Goal: Check status: Check status

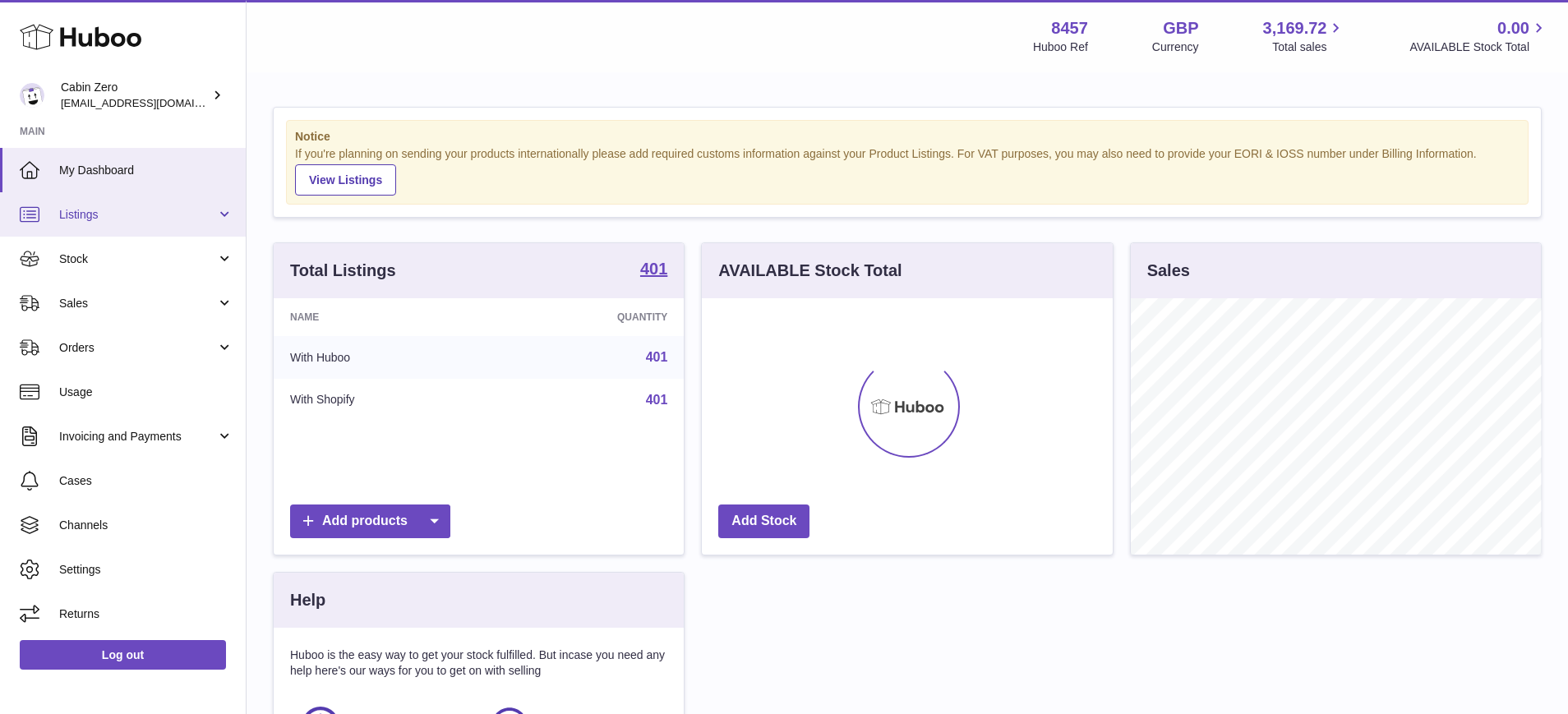
scroll to position [257, 411]
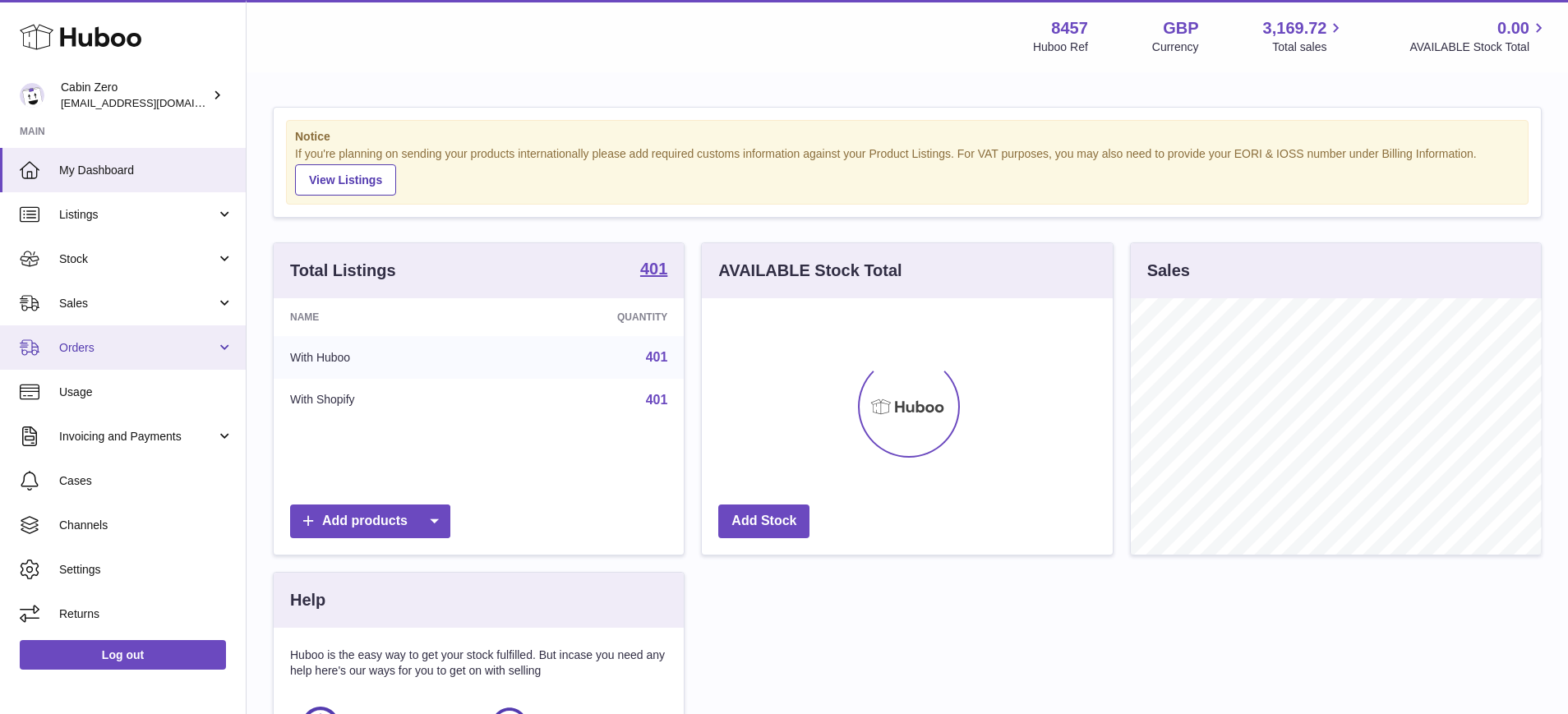
click at [218, 348] on link "Orders" at bounding box center [123, 348] width 245 height 45
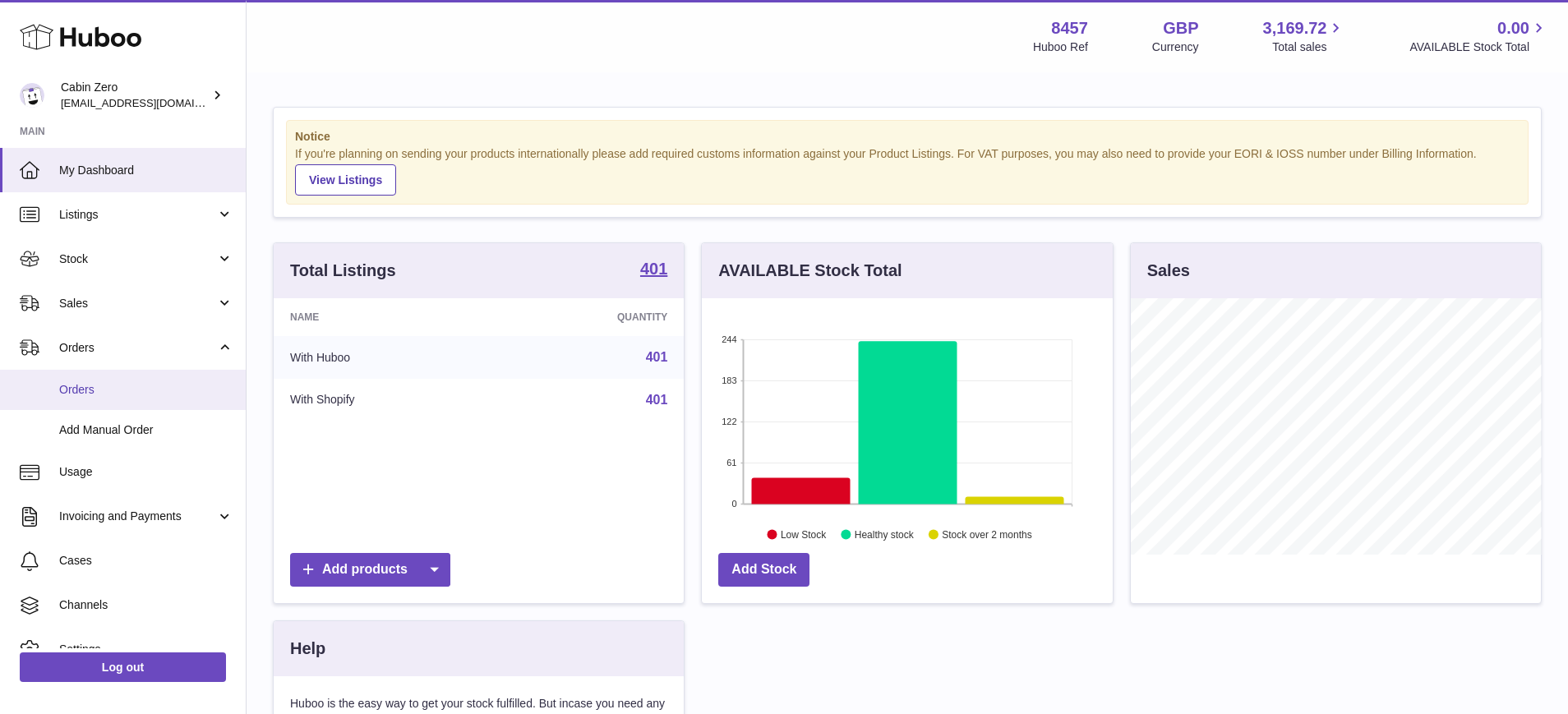
click at [161, 382] on span "Orders" at bounding box center [146, 390] width 174 height 15
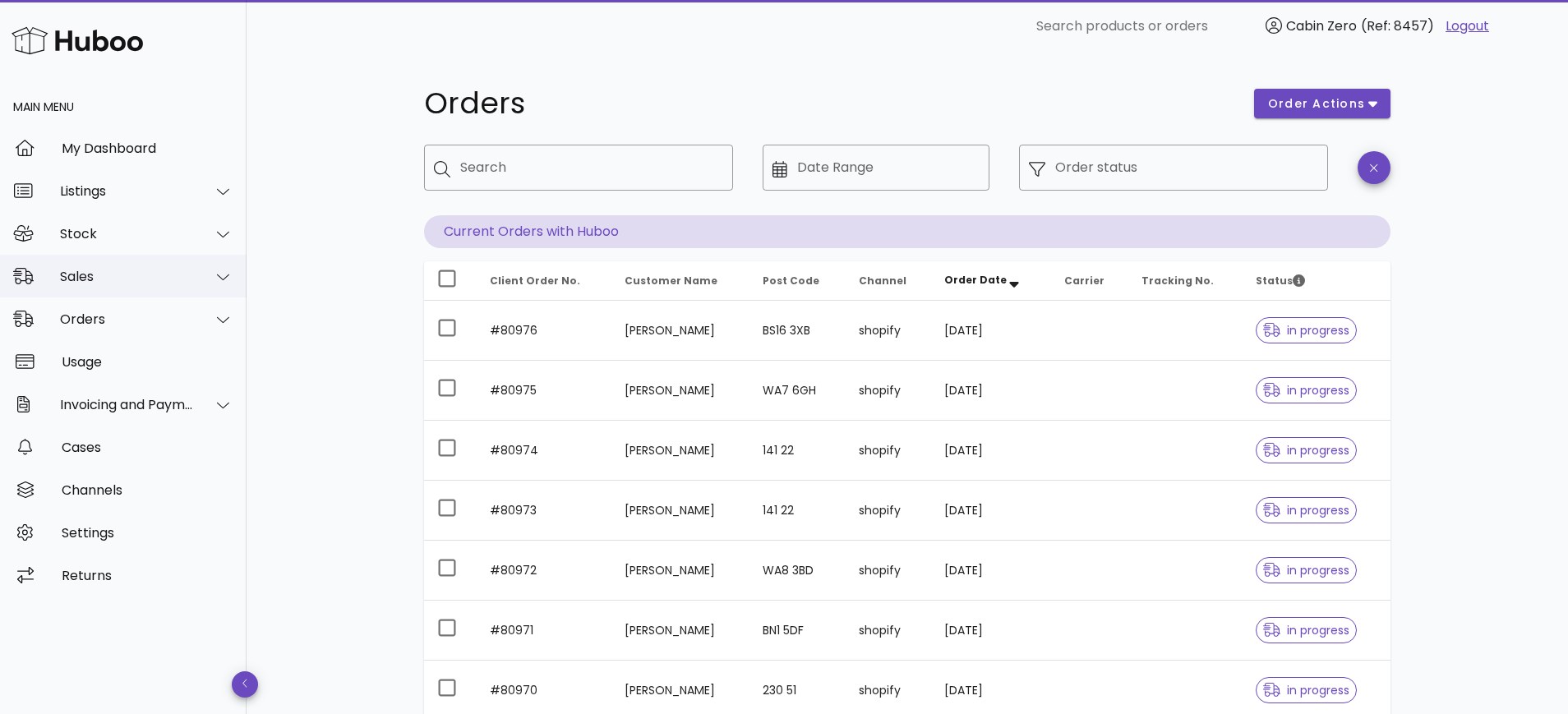
click at [205, 284] on div at bounding box center [214, 277] width 39 height 41
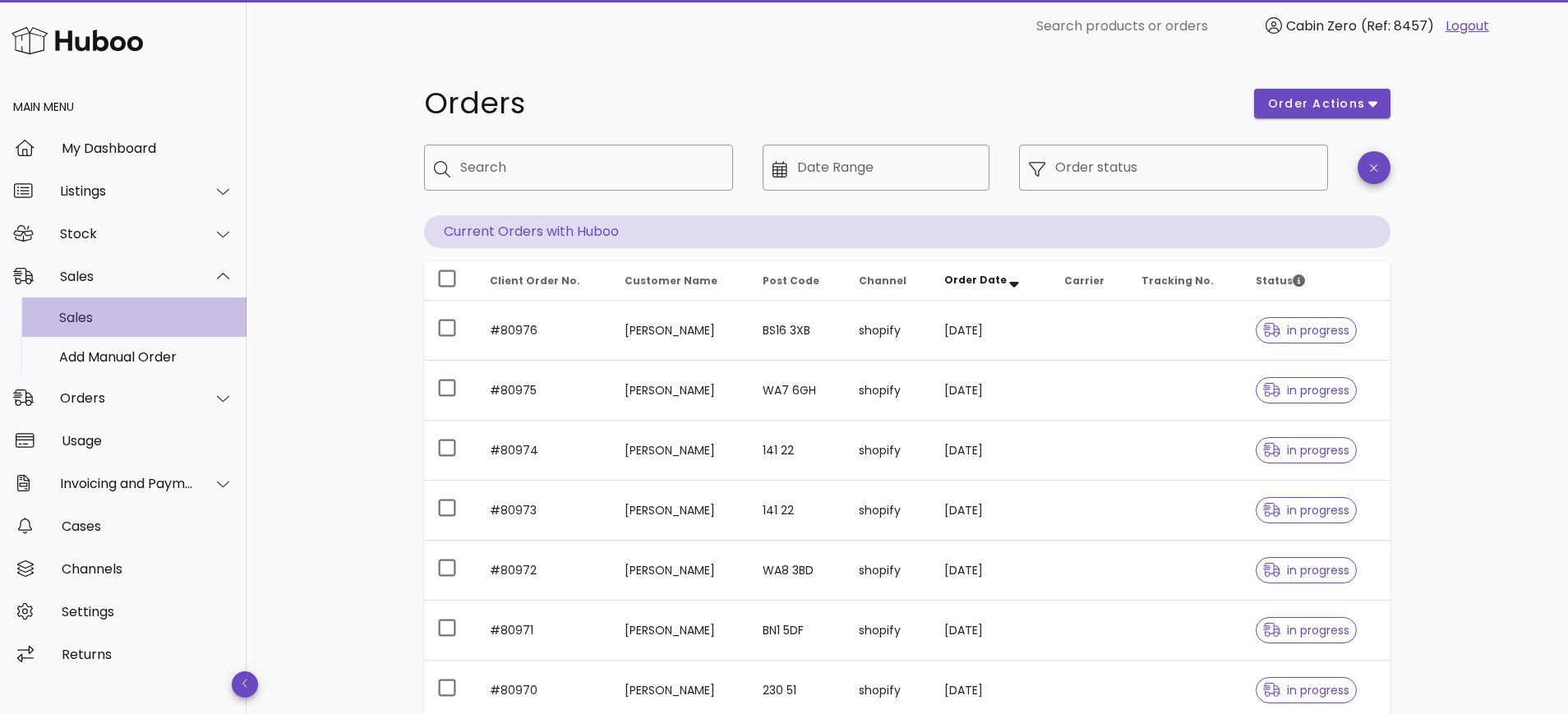
click at [154, 313] on div "Sales" at bounding box center [146, 318] width 174 height 15
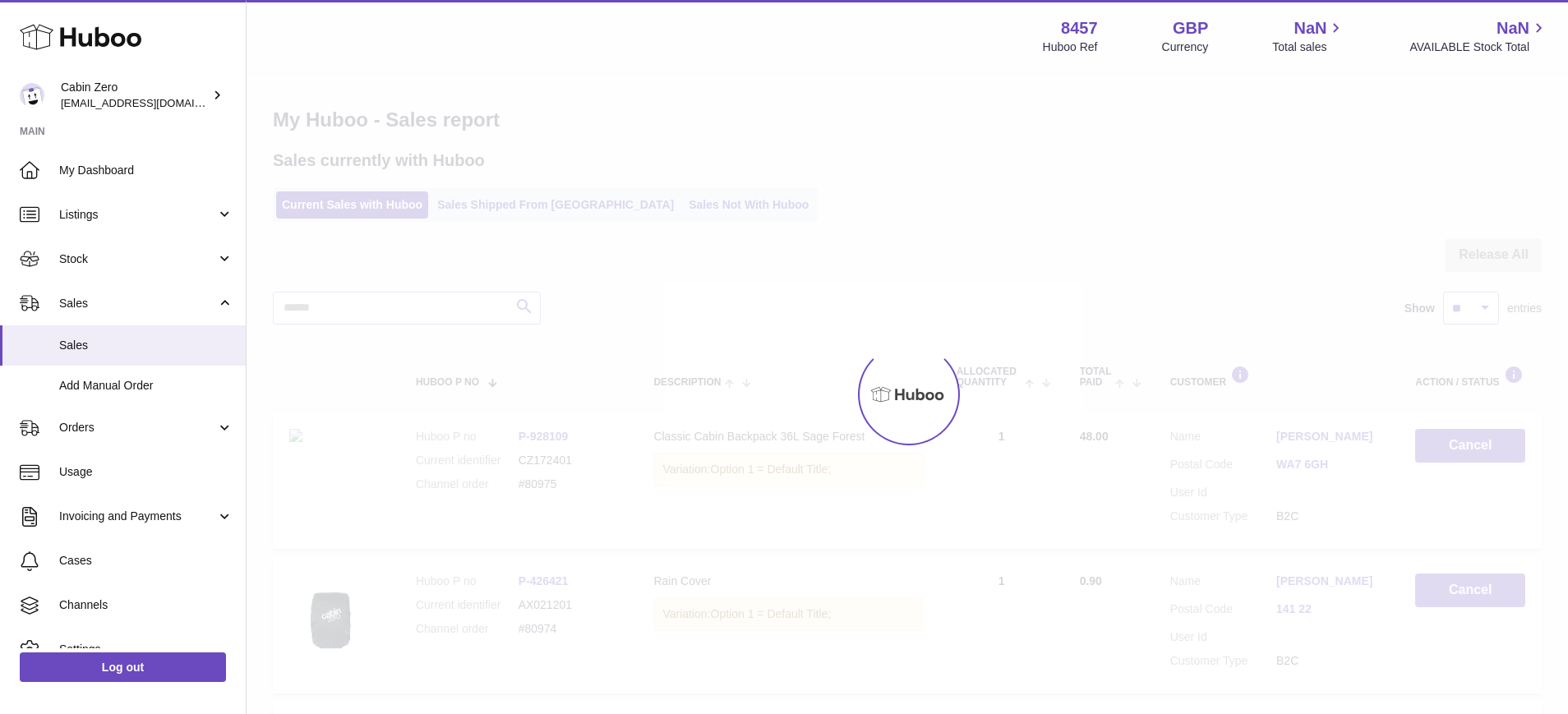
click at [530, 203] on div at bounding box center [907, 394] width 1322 height 640
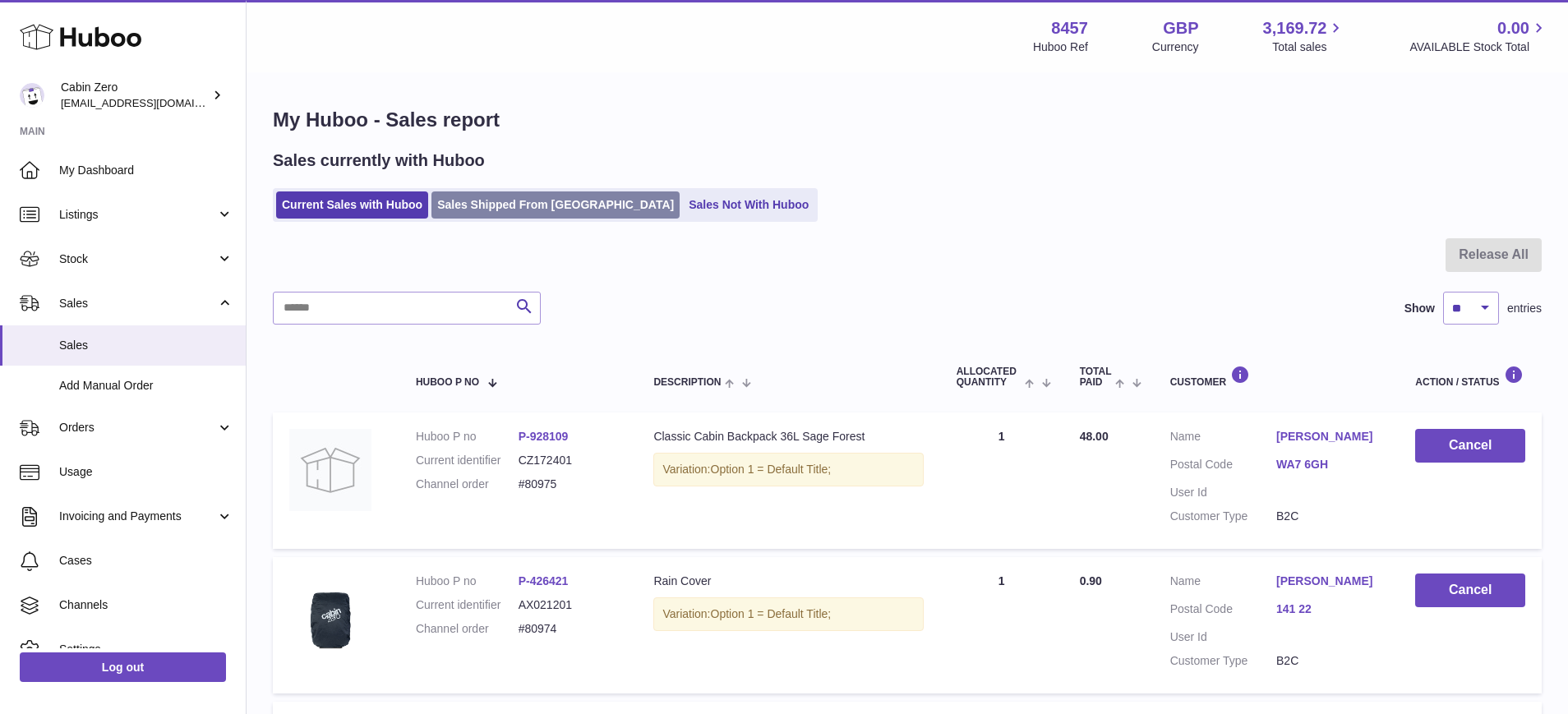
click at [524, 203] on link "Sales Shipped From [GEOGRAPHIC_DATA]" at bounding box center [555, 205] width 248 height 27
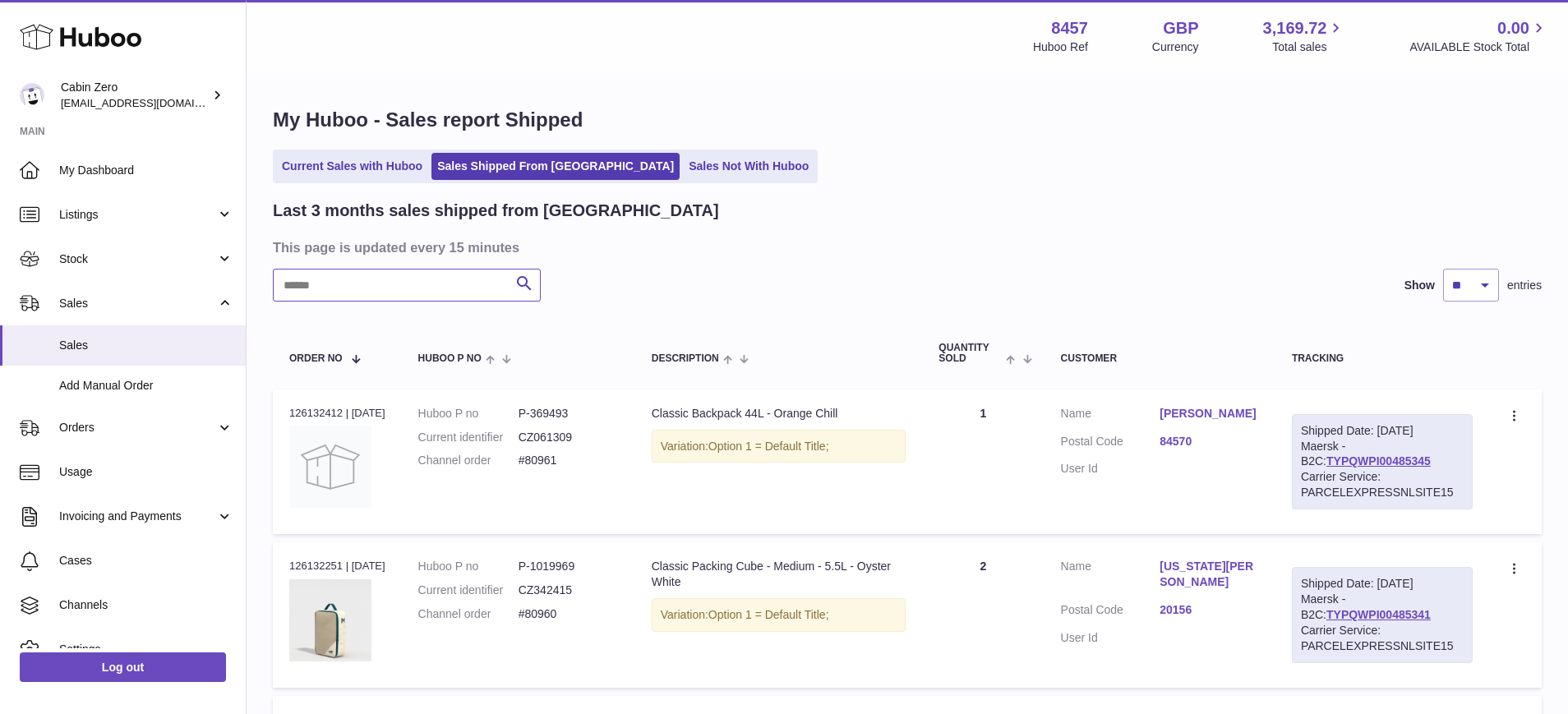
click at [443, 286] on input "text" at bounding box center [407, 285] width 268 height 33
paste input "******"
type input "******"
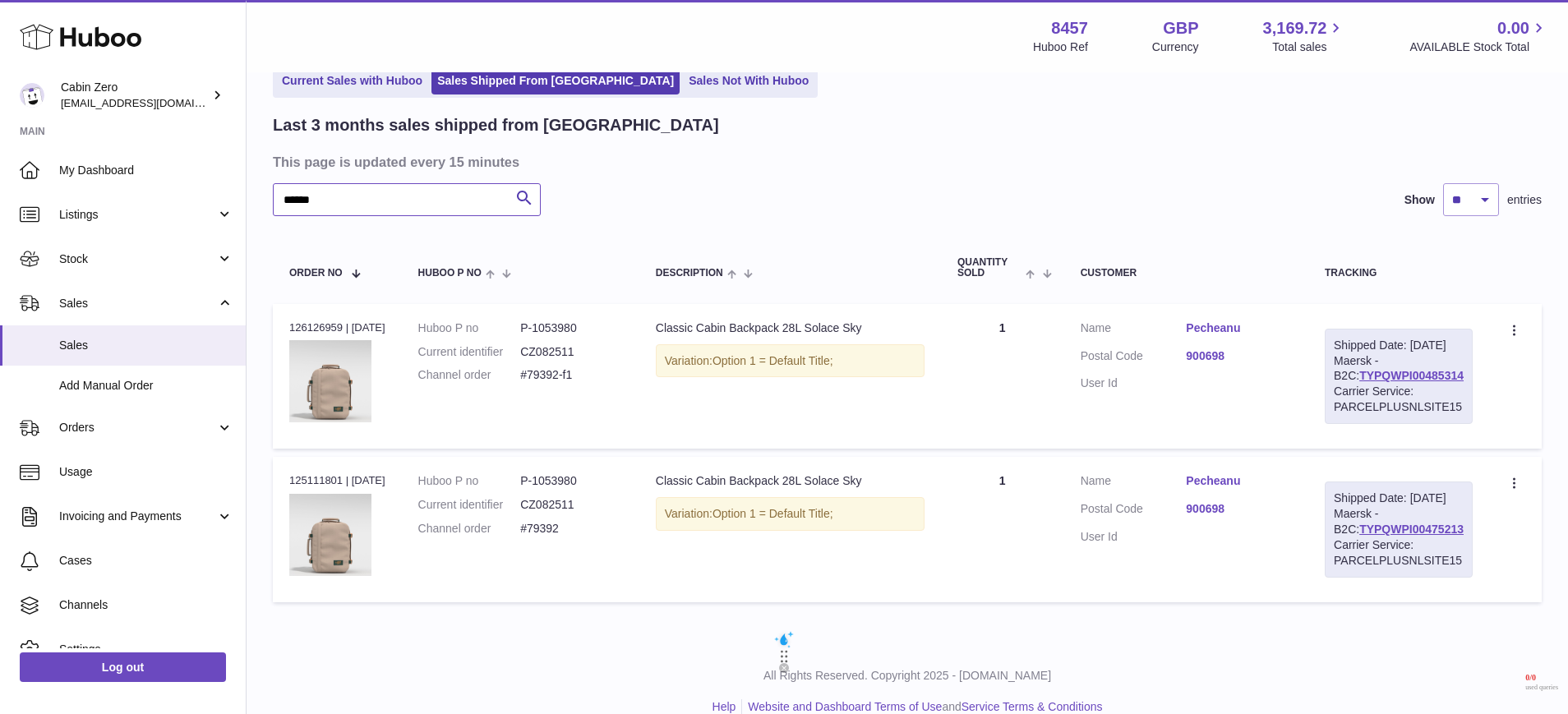
scroll to position [141, 0]
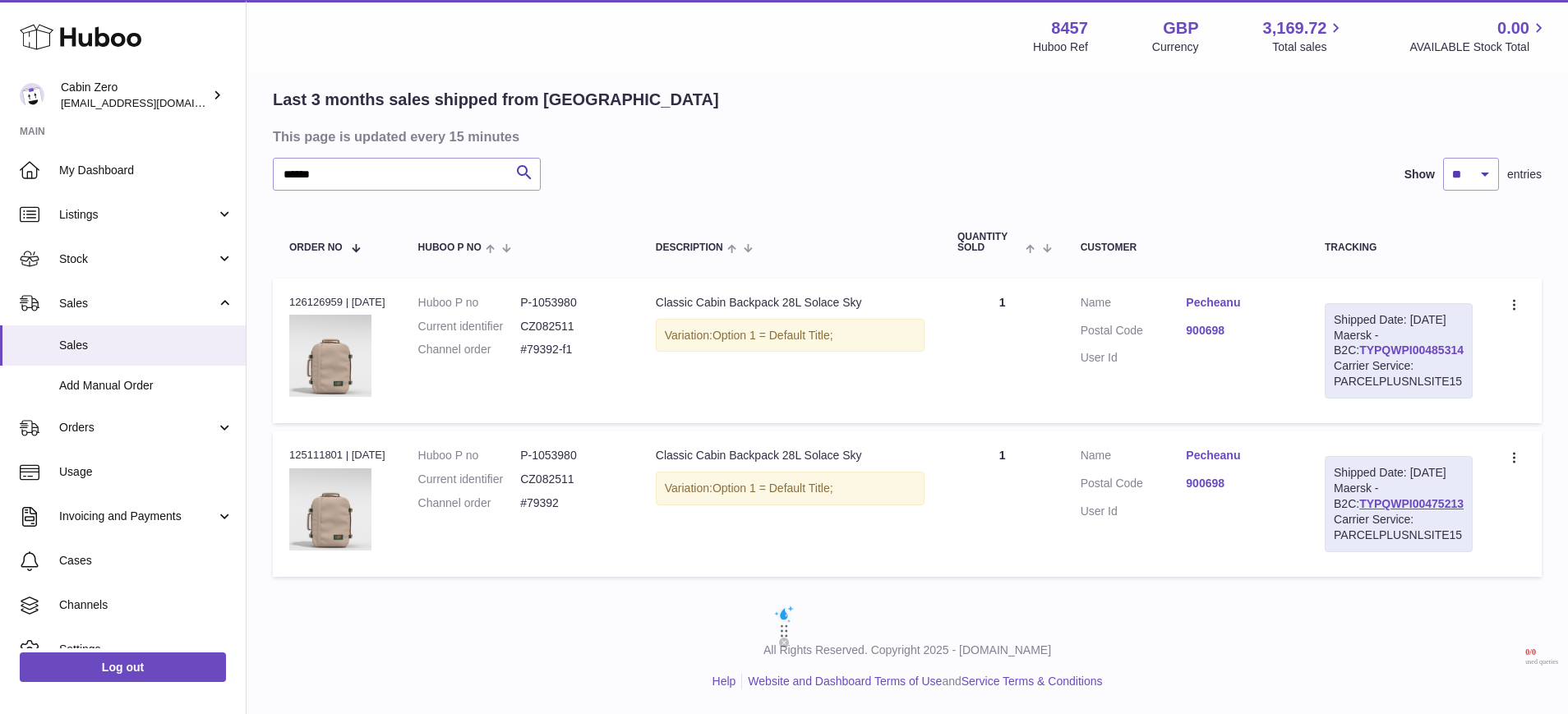
click at [1359, 343] on link "TYPQWPI00485314" at bounding box center [1412, 349] width 105 height 13
click at [1222, 295] on link "Pecheanu" at bounding box center [1239, 303] width 106 height 15
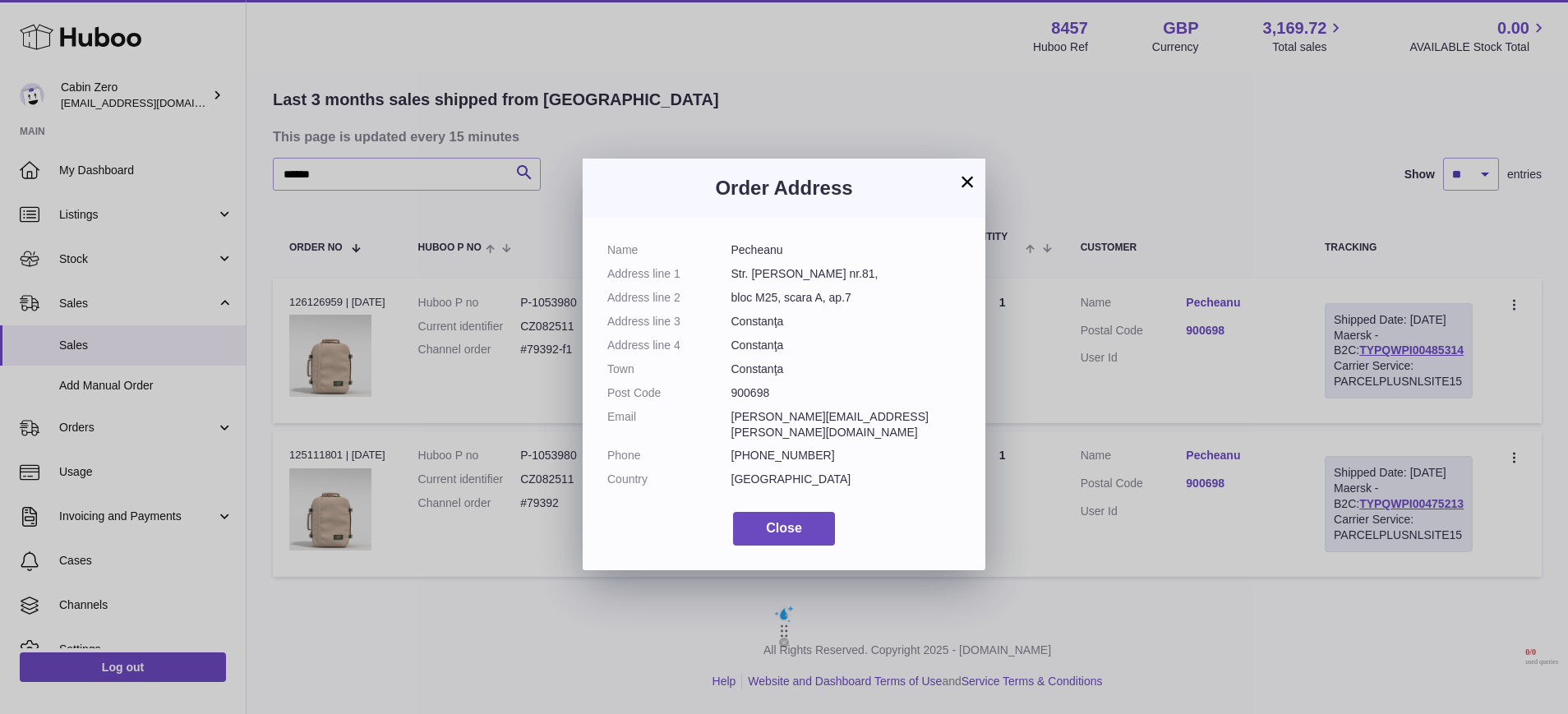
click at [964, 185] on button "×" at bounding box center [967, 181] width 20 height 20
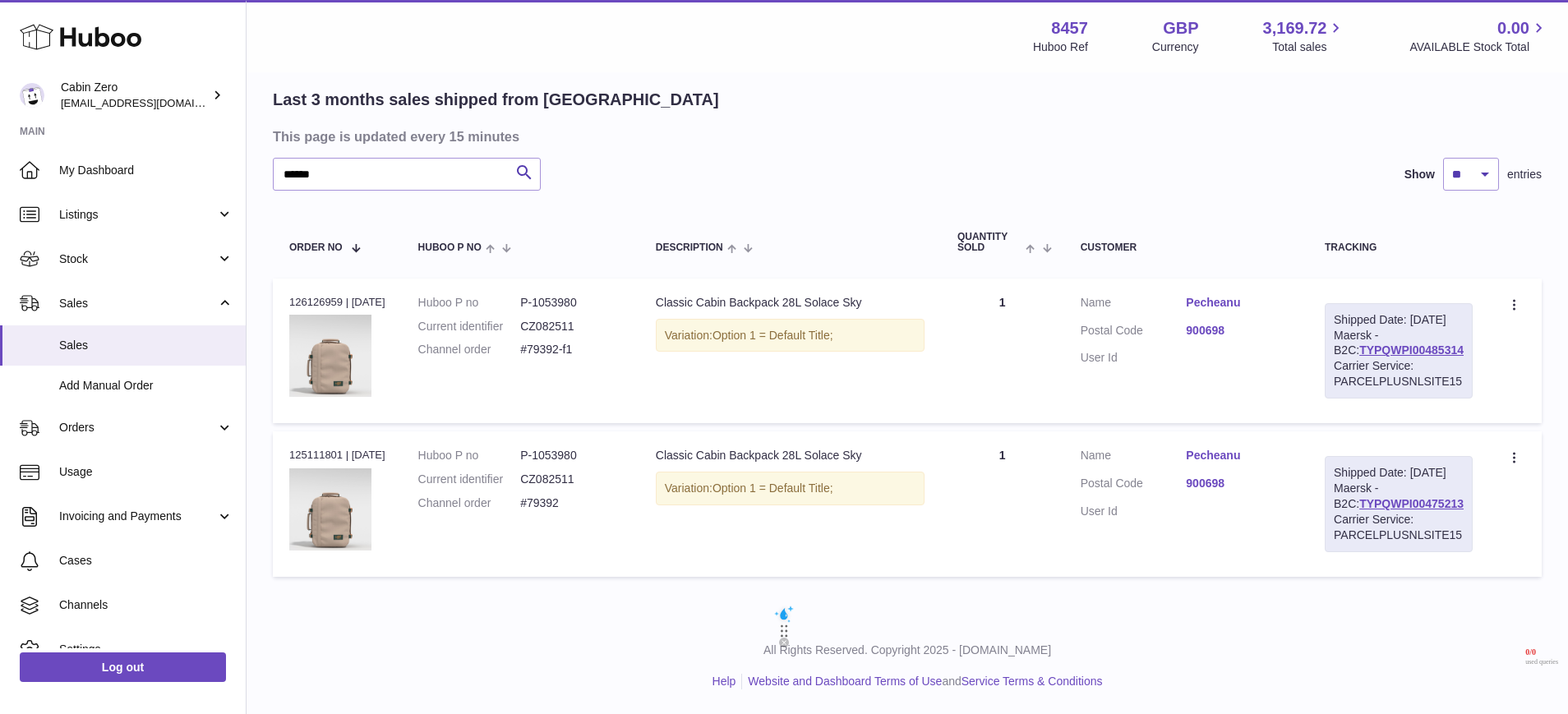
click at [1202, 448] on link "Pecheanu" at bounding box center [1239, 456] width 106 height 15
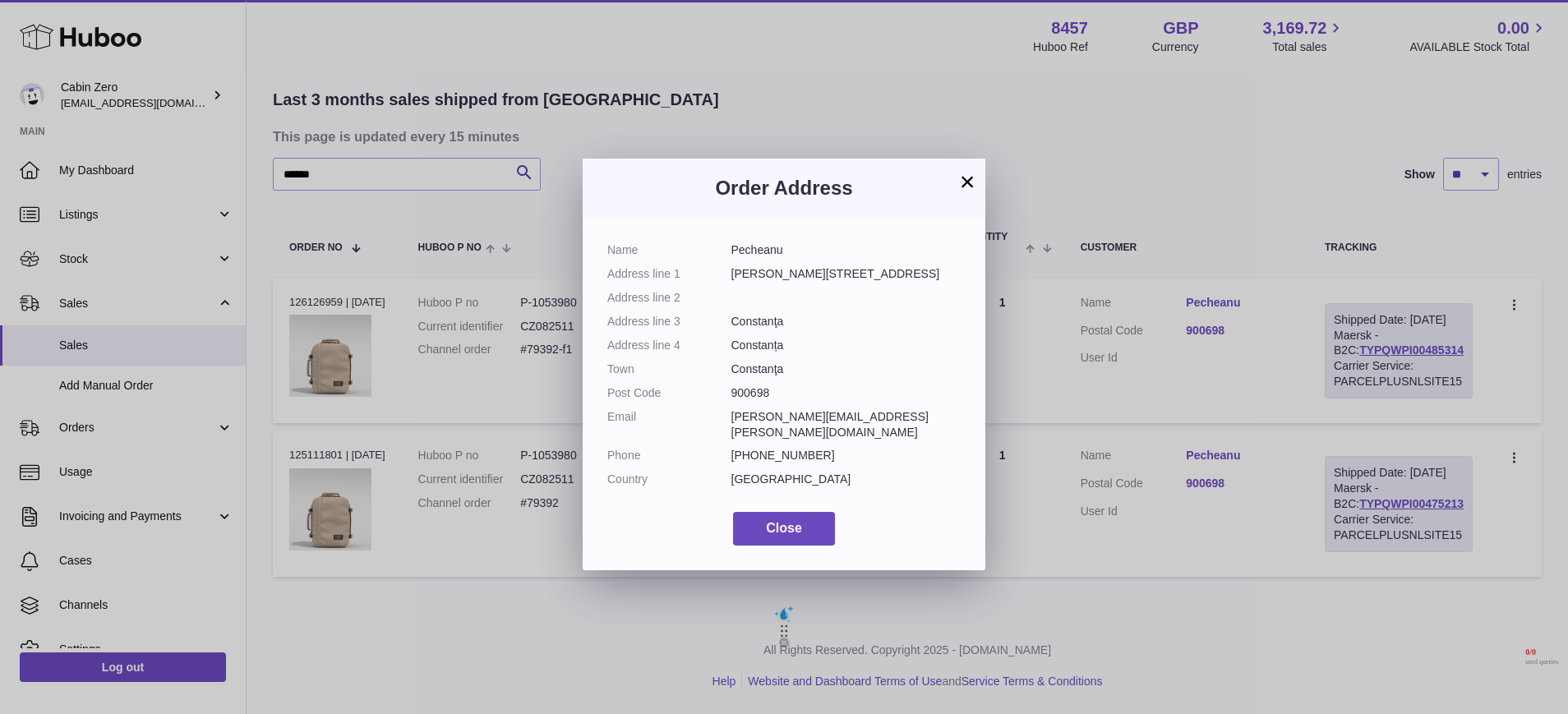
click at [972, 178] on button "×" at bounding box center [967, 181] width 20 height 20
